Goal: Entertainment & Leisure: Consume media (video, audio)

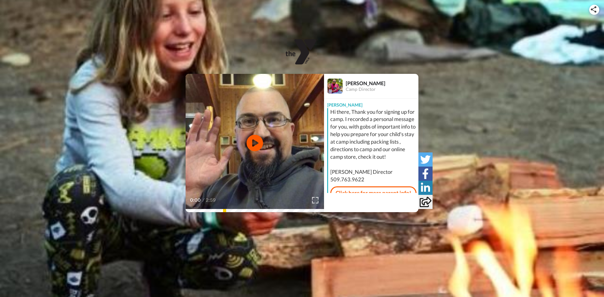
click at [258, 142] on icon at bounding box center [255, 143] width 17 height 17
click at [251, 125] on video at bounding box center [255, 143] width 138 height 138
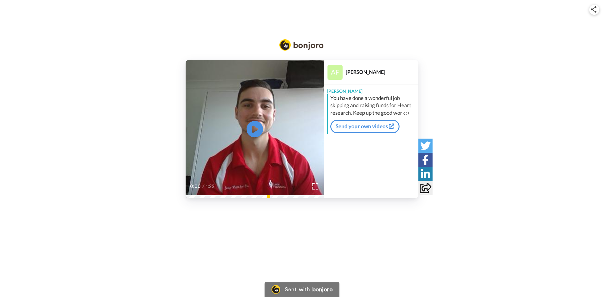
click at [254, 123] on icon at bounding box center [255, 129] width 17 height 17
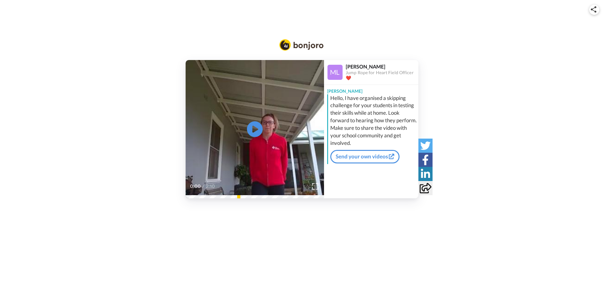
click at [267, 129] on video at bounding box center [255, 129] width 138 height 138
